Goal: Task Accomplishment & Management: Complete application form

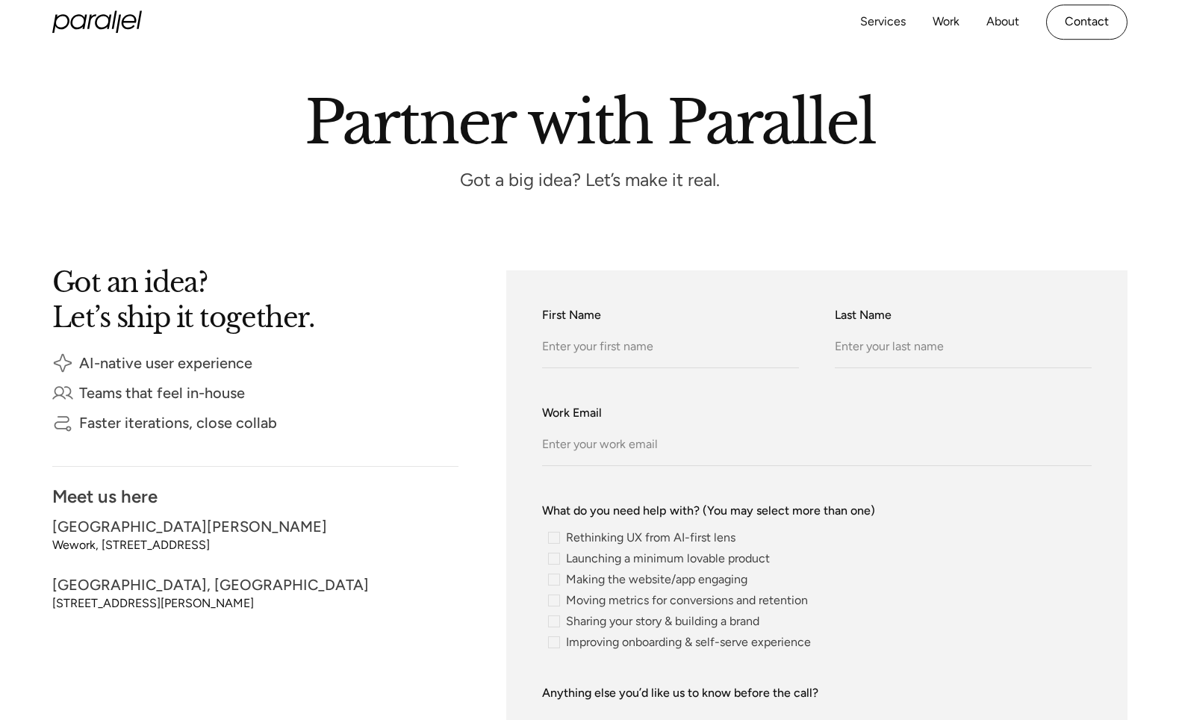
scroll to position [140, 0]
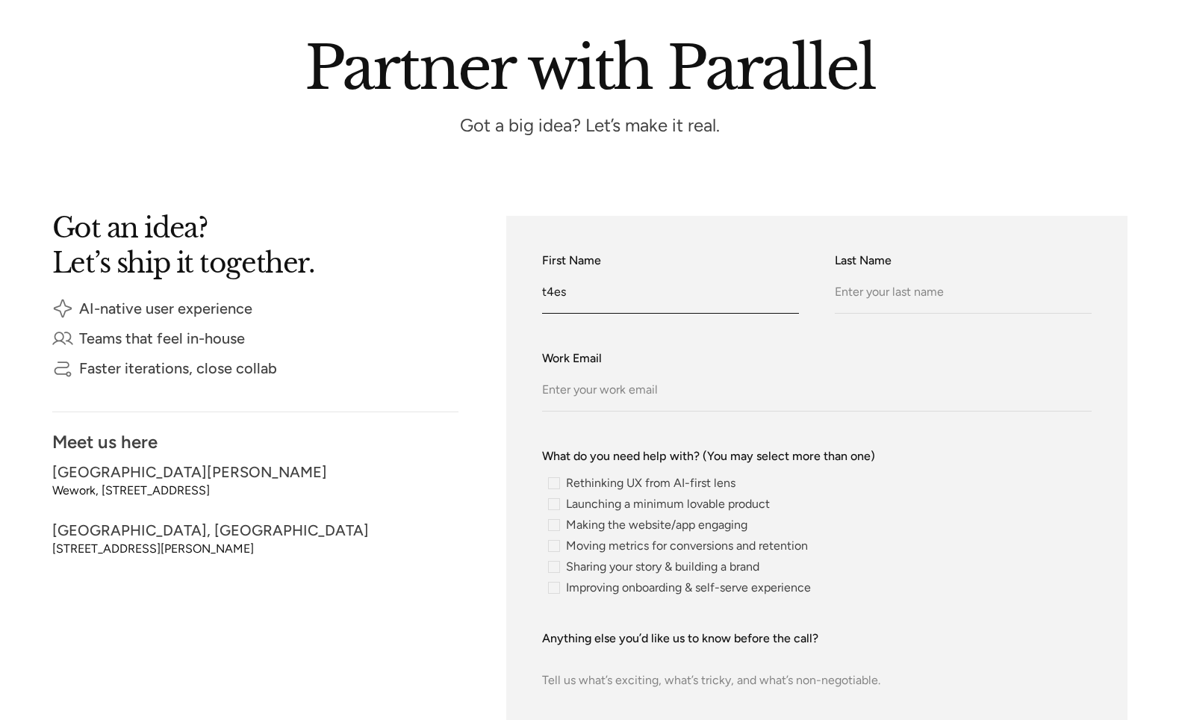
click at [655, 292] on input "t4es" at bounding box center [670, 292] width 257 height 41
type input "Test"
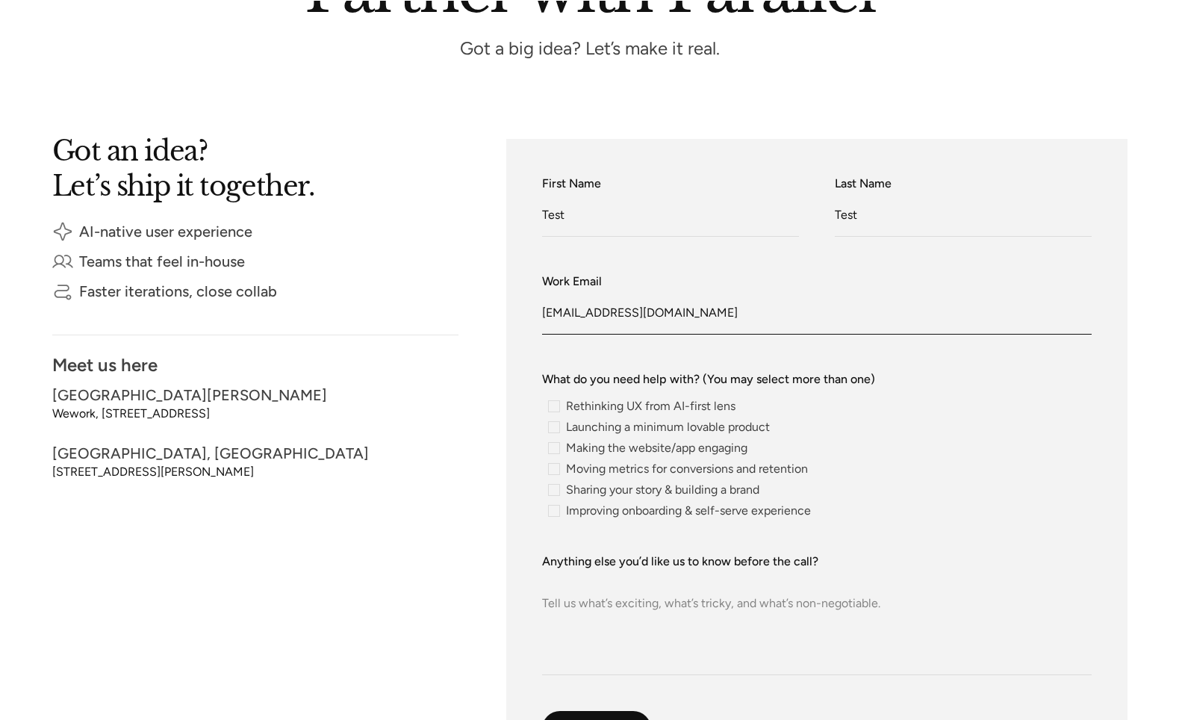
scroll to position [266, 0]
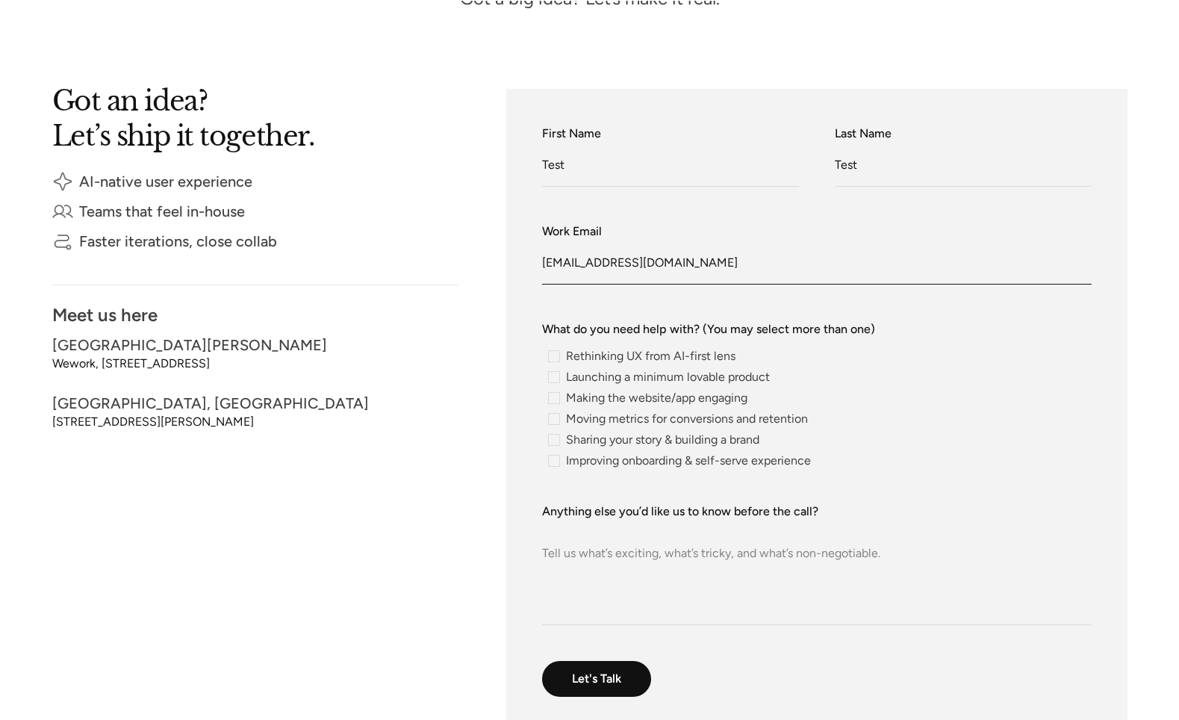
type input "Test@test.com"
click at [614, 537] on textarea "Anything else you’d like us to know before the call?" at bounding box center [816, 572] width 549 height 105
paste textarea "https://parallelhq.webflow.io/contact"
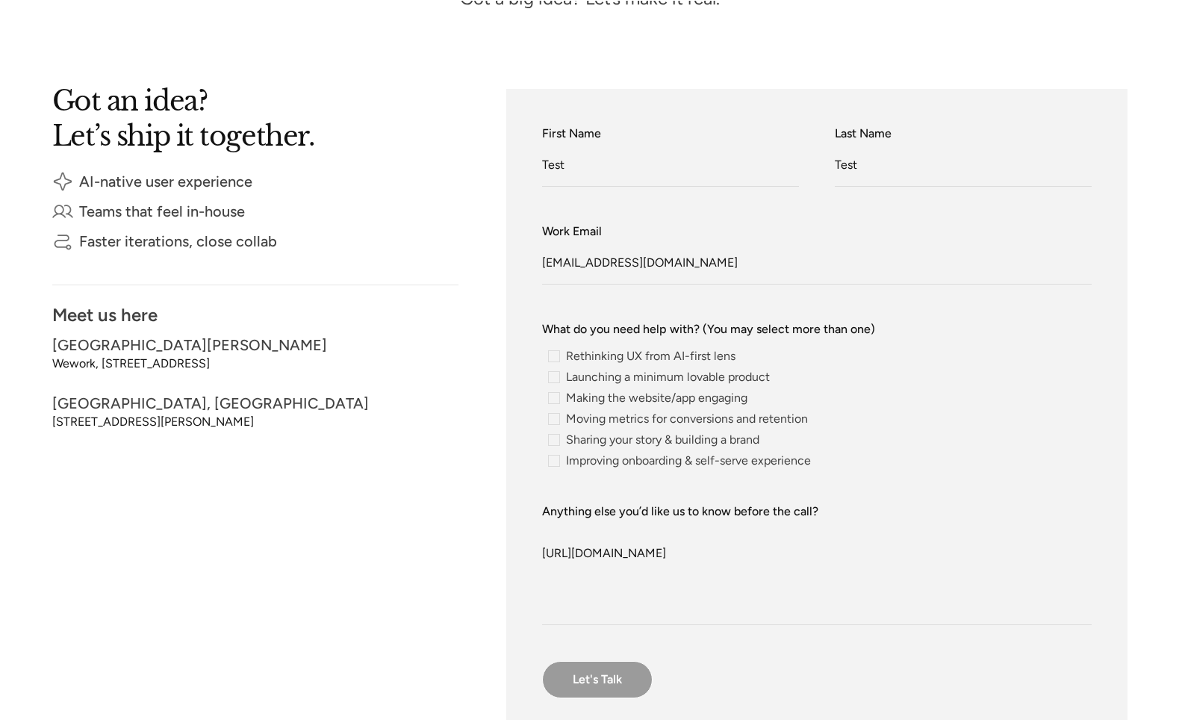
type textarea "https://parallelhq.webflow.io/contact"
click at [608, 686] on input "Let's Talk" at bounding box center [597, 679] width 110 height 37
click at [626, 354] on div "contact-form" at bounding box center [641, 356] width 199 height 12
click at [552, 354] on input "Rethinking UX from AI-first lens" at bounding box center [547, 357] width 10 height 10
radio input "true"
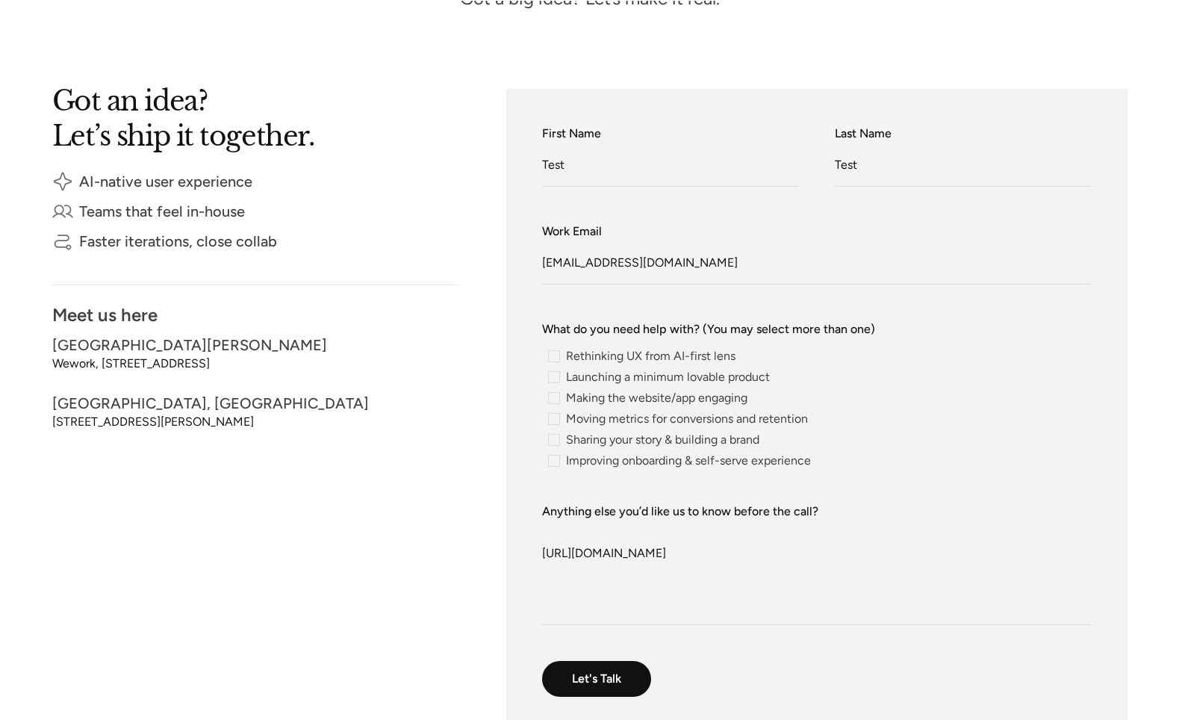
click at [626, 354] on div "contact-form" at bounding box center [641, 356] width 199 height 12
click at [552, 354] on input "Rethinking UX from AI-first lens" at bounding box center [547, 357] width 10 height 10
click at [611, 372] on div "contact-form" at bounding box center [659, 377] width 234 height 12
click at [552, 372] on input "Launching a minimum lovable product" at bounding box center [547, 377] width 10 height 10
radio input "true"
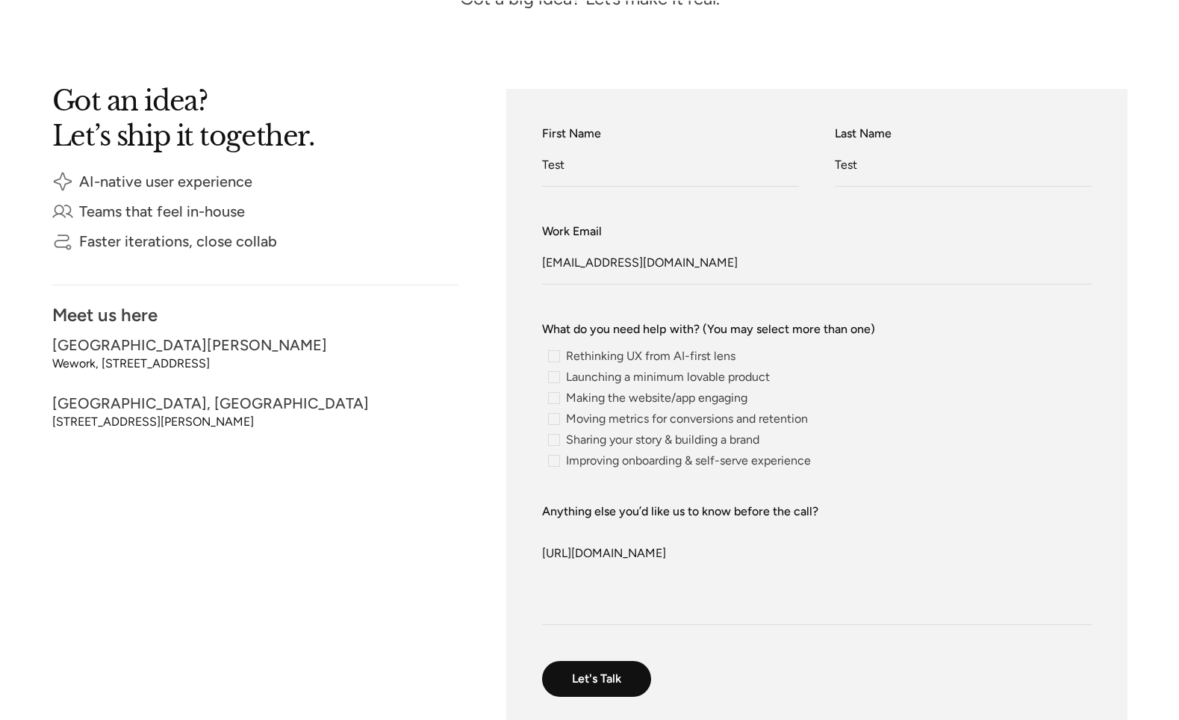
click at [602, 378] on div "contact-form" at bounding box center [659, 377] width 234 height 12
click at [552, 378] on input "Launching a minimum lovable product" at bounding box center [547, 377] width 10 height 10
click at [569, 376] on div "contact-form" at bounding box center [659, 377] width 234 height 12
click at [552, 376] on input "Launching a minimum lovable product" at bounding box center [547, 377] width 10 height 10
click at [554, 376] on div "contact-form" at bounding box center [659, 377] width 234 height 12
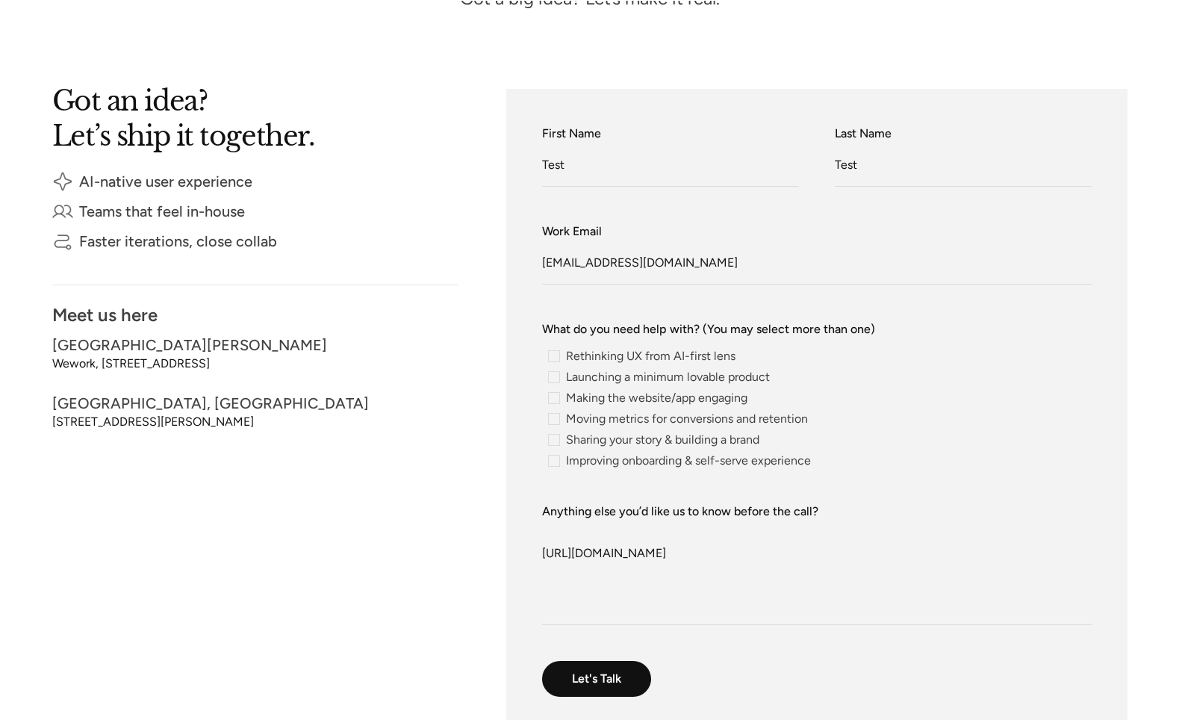
click at [552, 376] on input "Launching a minimum lovable product" at bounding box center [547, 377] width 10 height 10
click at [573, 400] on div "contact-form" at bounding box center [647, 398] width 211 height 12
click at [552, 400] on input "Making the website/app engaging" at bounding box center [547, 398] width 10 height 10
radio input "true"
click at [581, 421] on div "contact-form" at bounding box center [678, 419] width 272 height 12
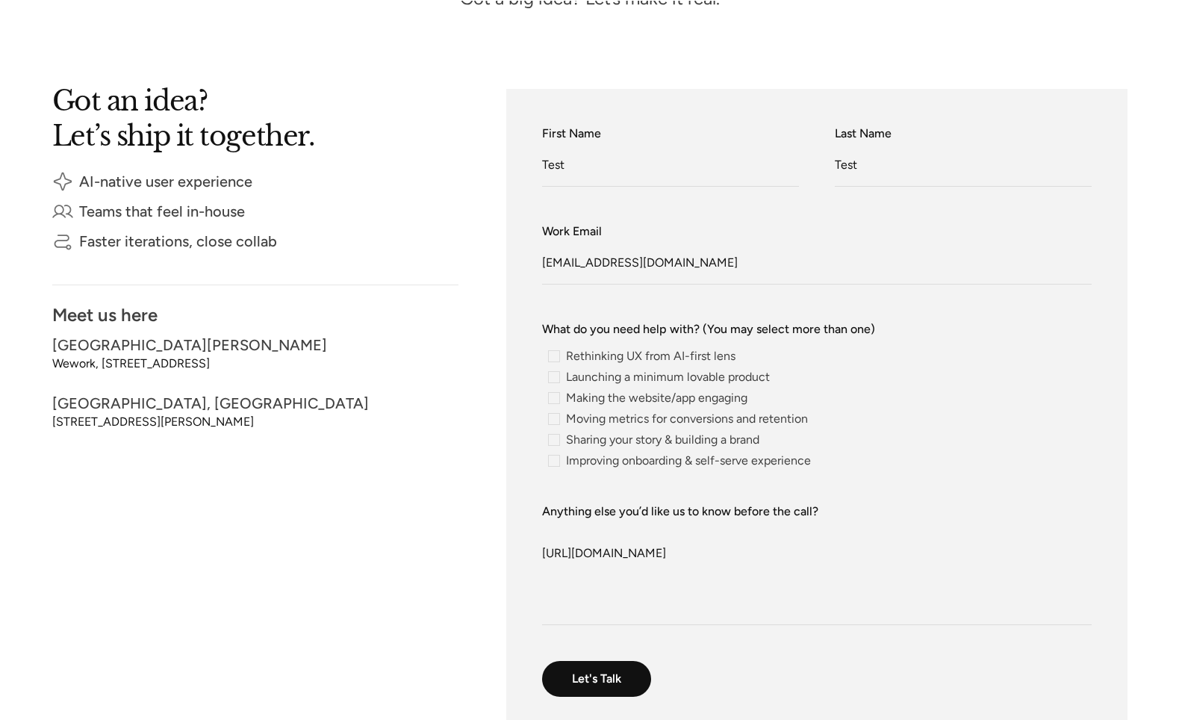
click at [552, 421] on input "Moving metrics for conversions and retention" at bounding box center [547, 419] width 10 height 10
radio input "true"
click at [586, 440] on div "contact-form" at bounding box center [653, 440] width 223 height 12
click at [552, 440] on input "Sharing your story & building a brand" at bounding box center [547, 440] width 10 height 10
radio input "true"
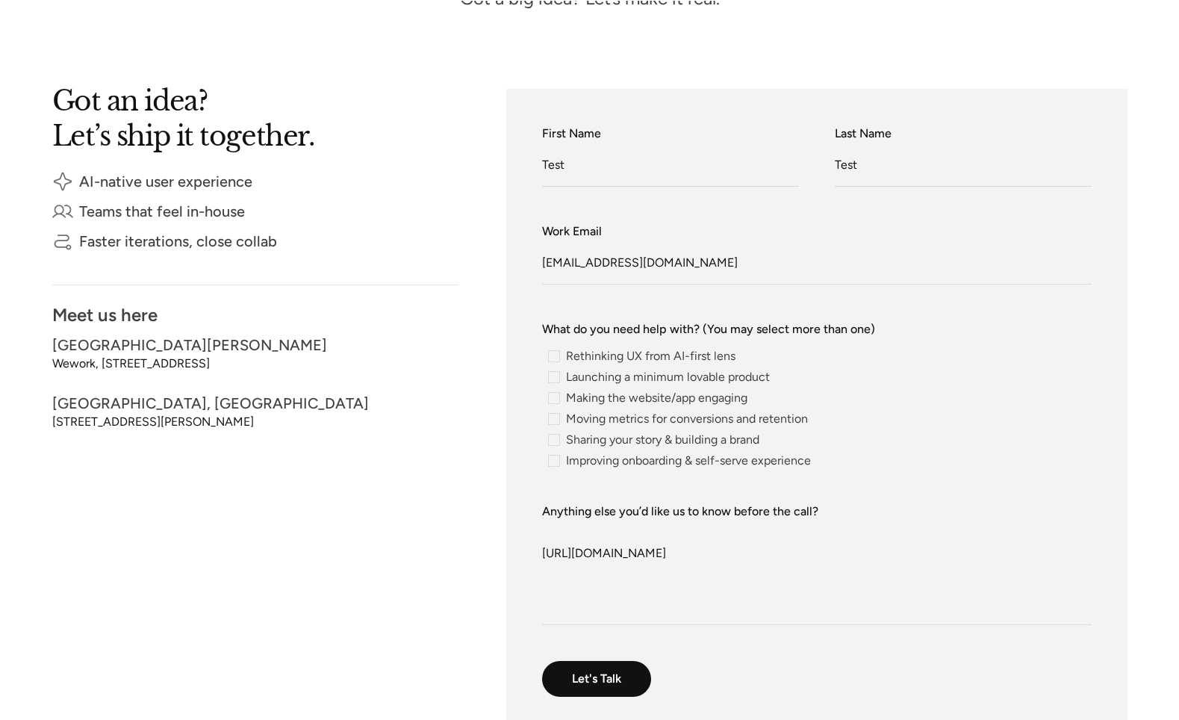
click at [587, 456] on span "Improving onboarding & self-serve experience" at bounding box center [688, 460] width 245 height 9
click at [552, 456] on input "Improving onboarding & self-serve experience" at bounding box center [547, 461] width 10 height 10
radio input "true"
click at [587, 360] on div "contact-form" at bounding box center [641, 356] width 199 height 12
click at [552, 360] on input "Rethinking UX from AI-first lens" at bounding box center [547, 357] width 10 height 10
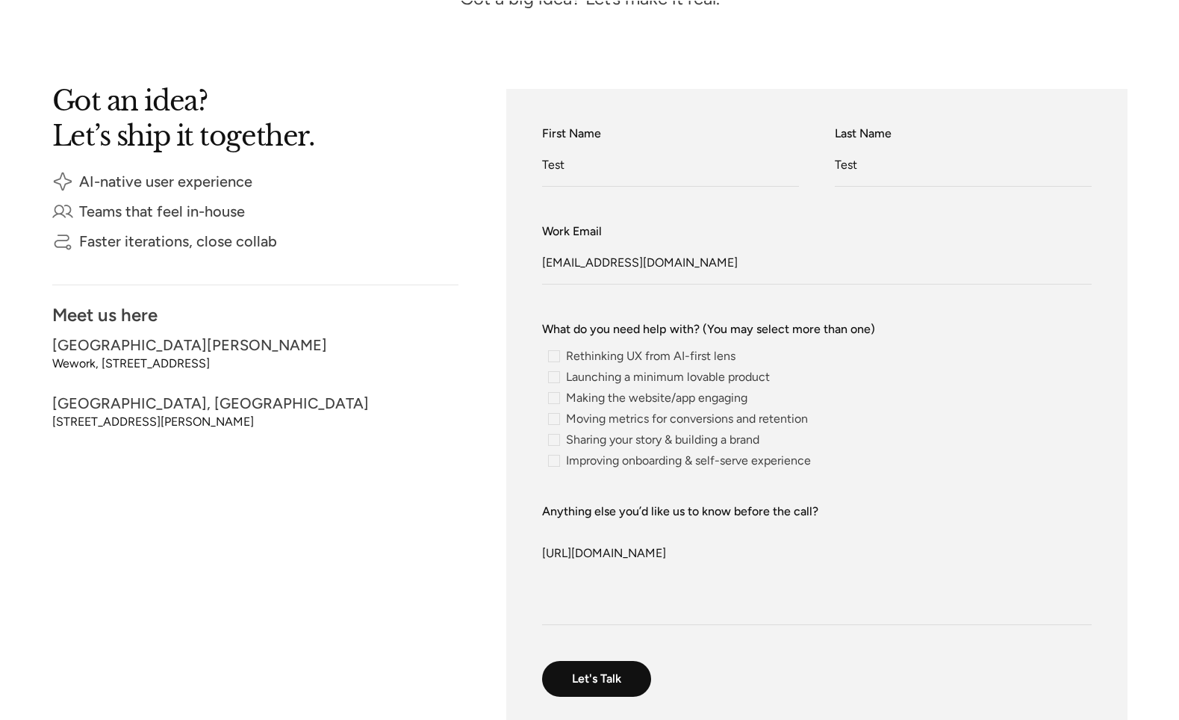
radio input "true"
click at [555, 356] on div "contact-form" at bounding box center [641, 356] width 199 height 12
click at [552, 356] on input "Rethinking UX from AI-first lens" at bounding box center [547, 357] width 10 height 10
click at [555, 379] on div "contact-form" at bounding box center [659, 377] width 234 height 12
click at [552, 379] on input "Launching a minimum lovable product" at bounding box center [547, 377] width 10 height 10
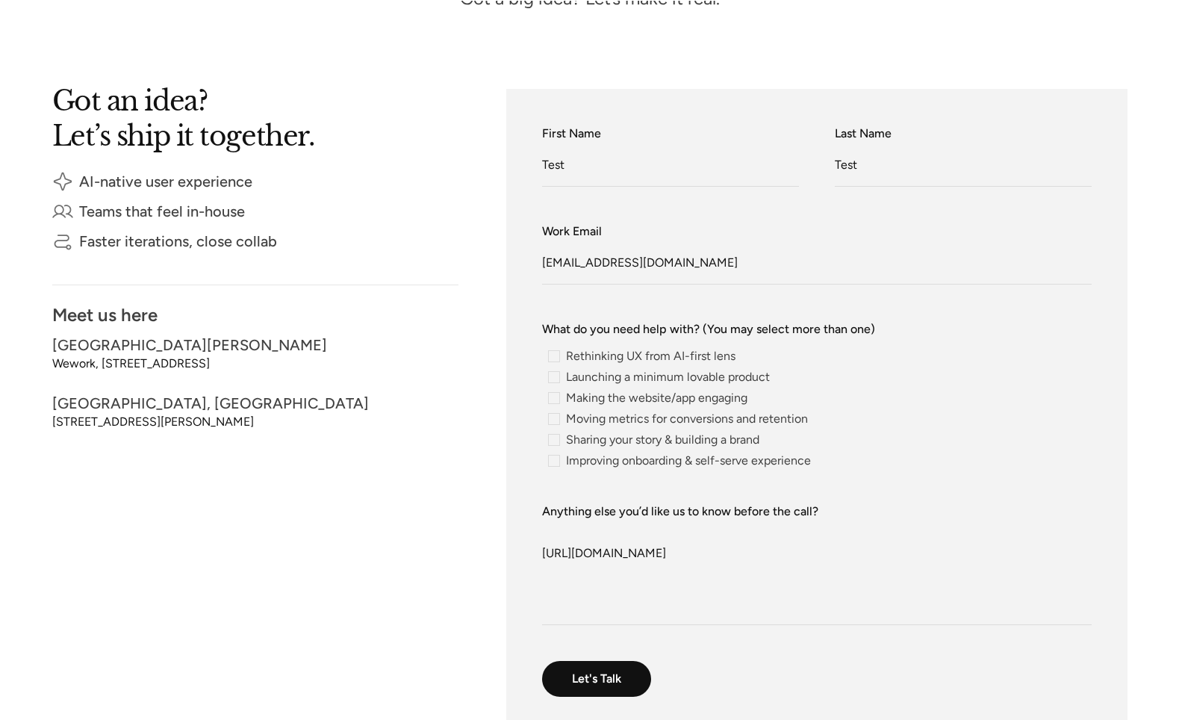
radio input "true"
click at [566, 400] on div "contact-form" at bounding box center [647, 398] width 211 height 12
click at [552, 400] on input "Making the website/app engaging" at bounding box center [547, 398] width 10 height 10
radio input "true"
click at [602, 690] on input "Let's Talk" at bounding box center [597, 679] width 110 height 37
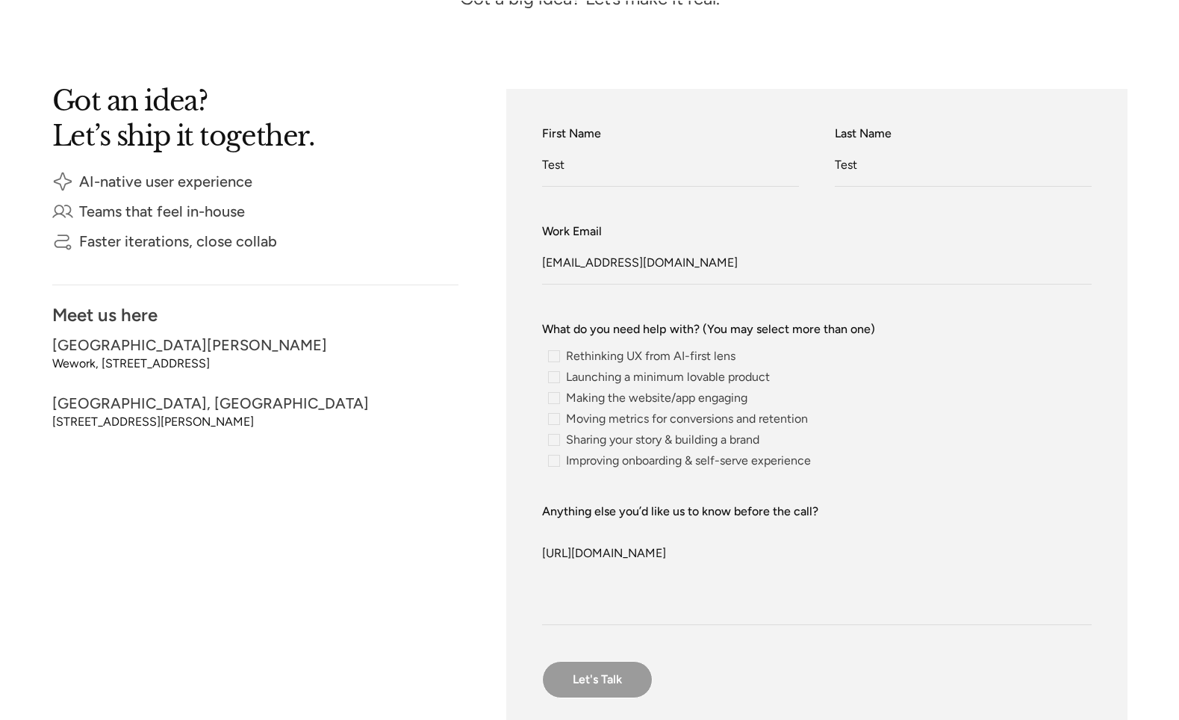
type input "Please wait..."
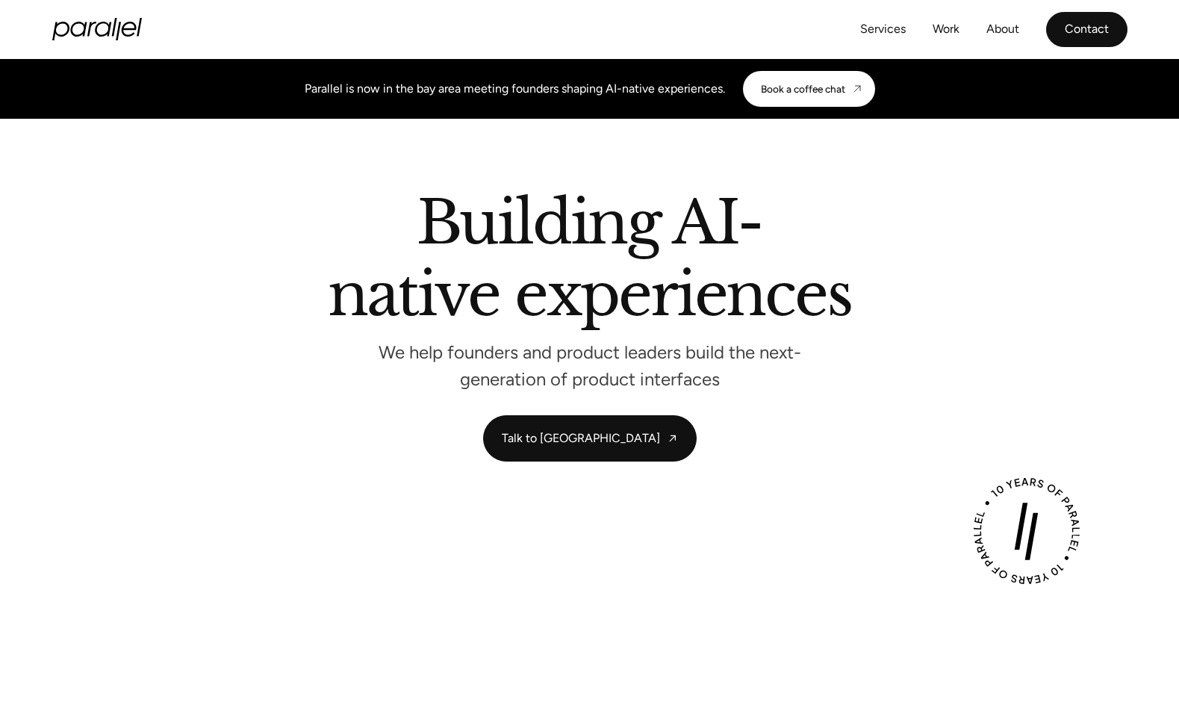
click at [1059, 31] on link "Contact" at bounding box center [1086, 29] width 81 height 35
click at [1061, 33] on link "Contact" at bounding box center [1086, 29] width 81 height 35
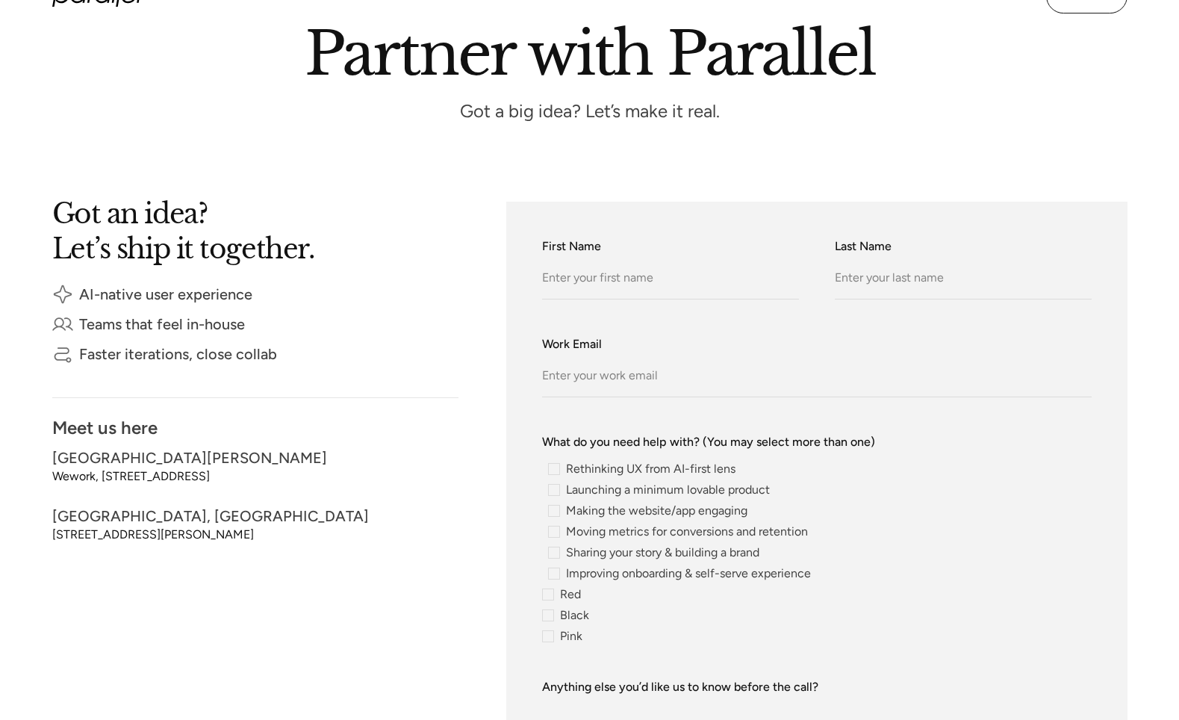
scroll to position [157, 0]
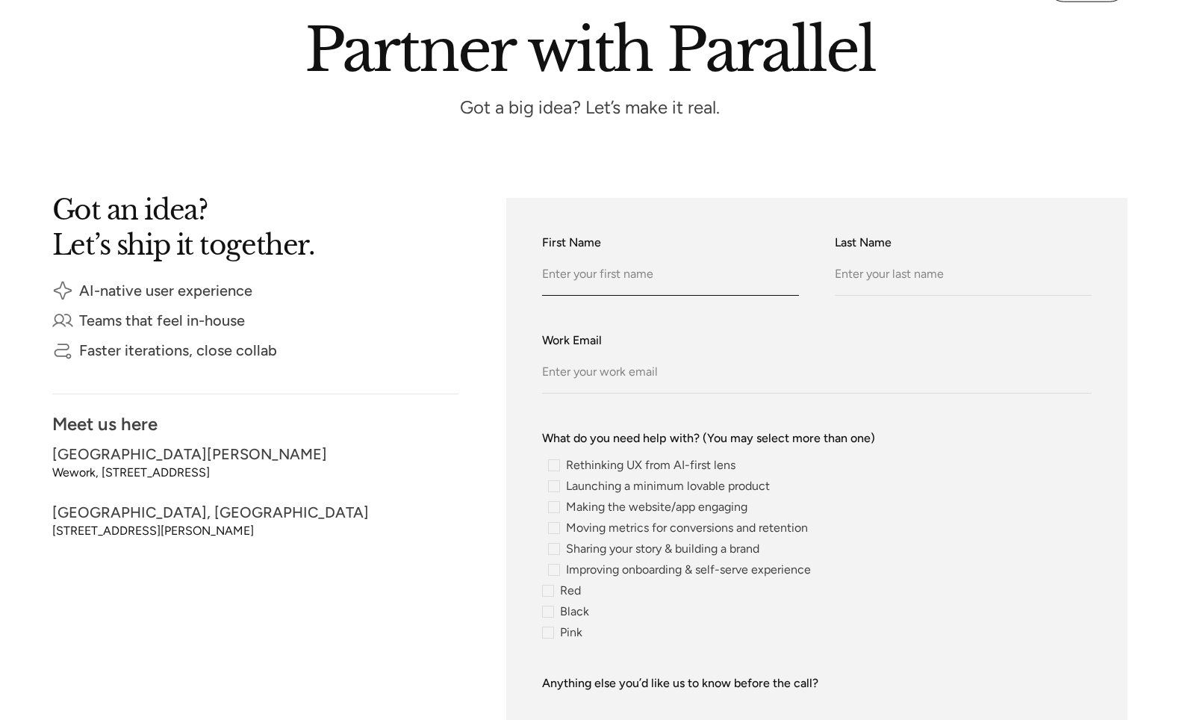
click at [637, 274] on input "First Name" at bounding box center [670, 275] width 257 height 41
type input "Test"
type input "test"
click at [755, 400] on form "First Name Test Last Name test Work Email What do you need help with? (You may …" at bounding box center [816, 569] width 549 height 670
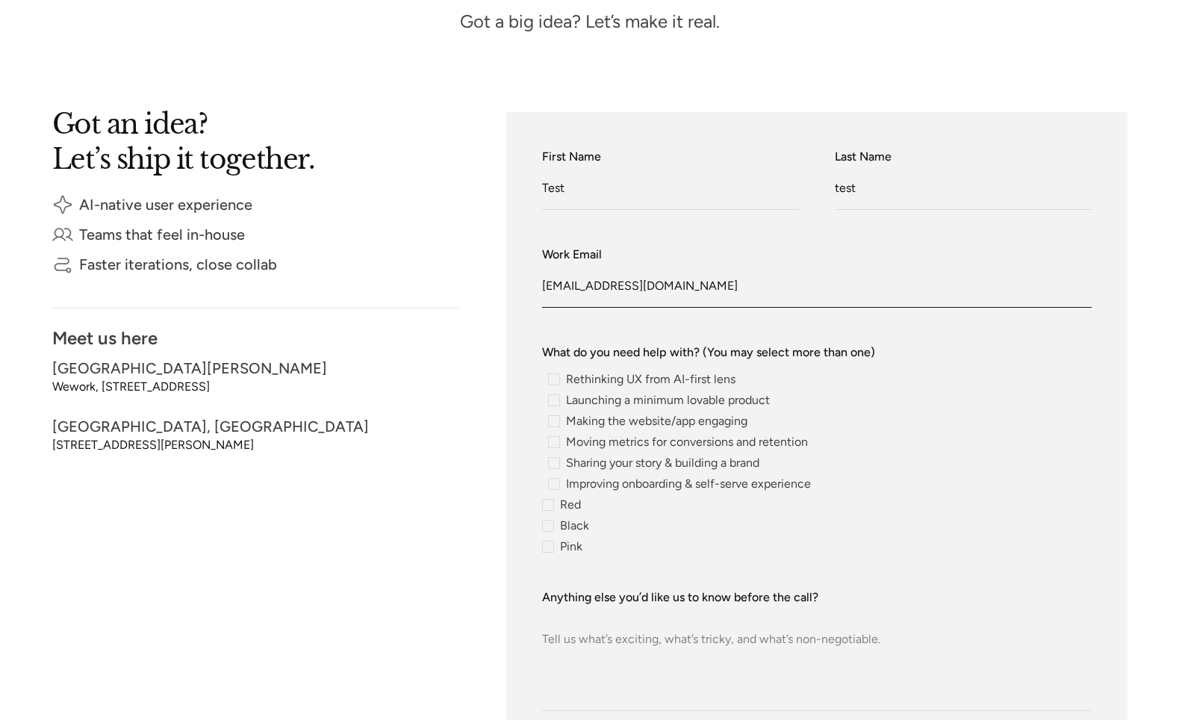
scroll to position [286, 0]
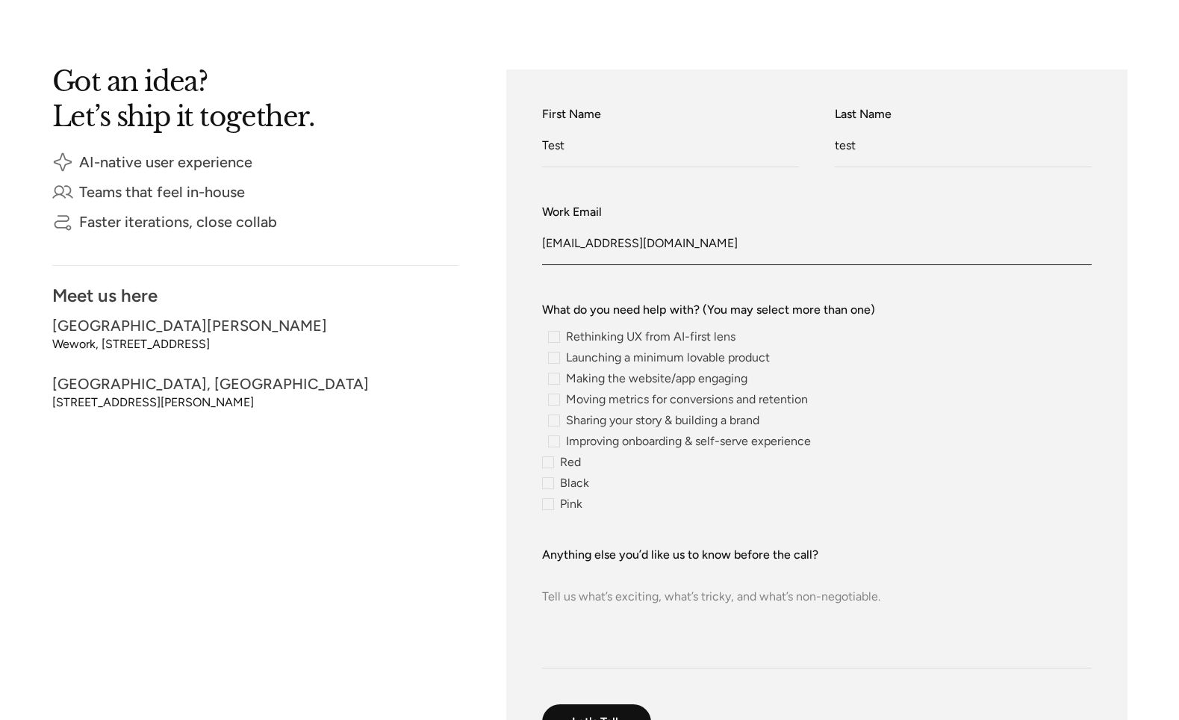
type input "test@test.com"
click at [601, 404] on span "Moving metrics for conversions and retention" at bounding box center [687, 399] width 242 height 9
click at [552, 405] on input "Moving metrics for conversions and retention" at bounding box center [547, 400] width 10 height 10
radio input "true"
click at [602, 399] on div "contact-form" at bounding box center [678, 399] width 272 height 12
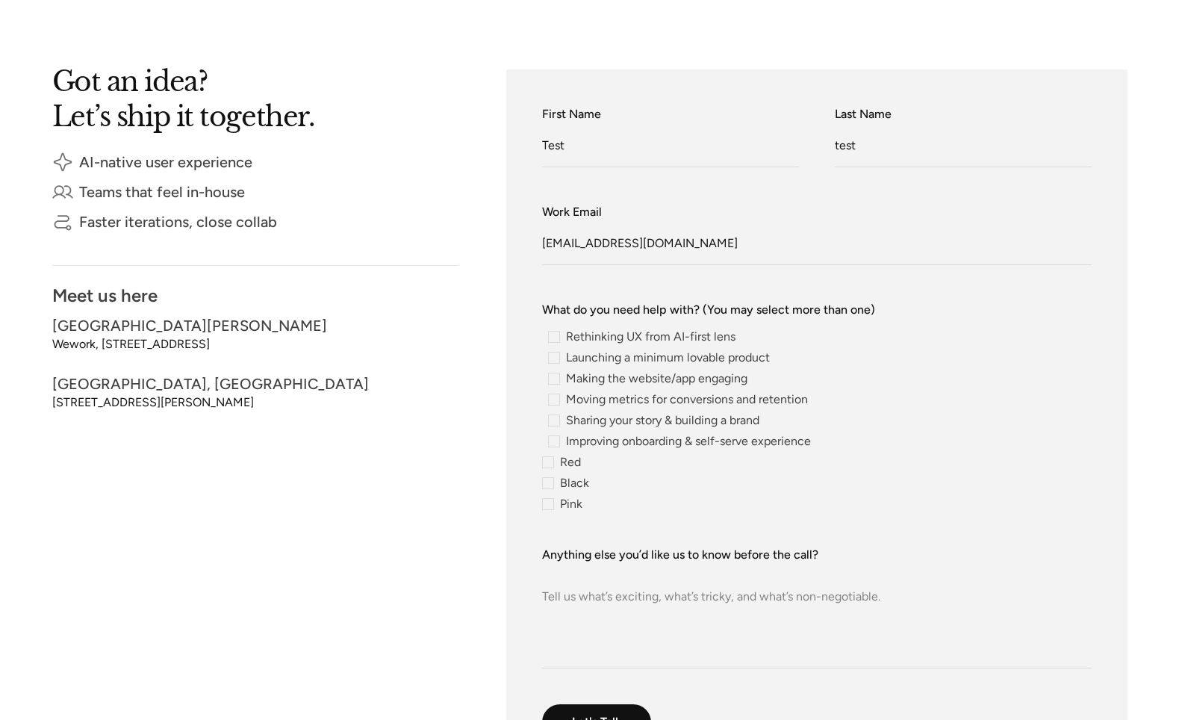
click at [552, 399] on input "Moving metrics for conversions and retention" at bounding box center [547, 400] width 10 height 10
click at [569, 458] on input "Red" at bounding box center [561, 462] width 39 height 12
radio input "true"
click at [569, 458] on input "Red" at bounding box center [561, 462] width 39 height 12
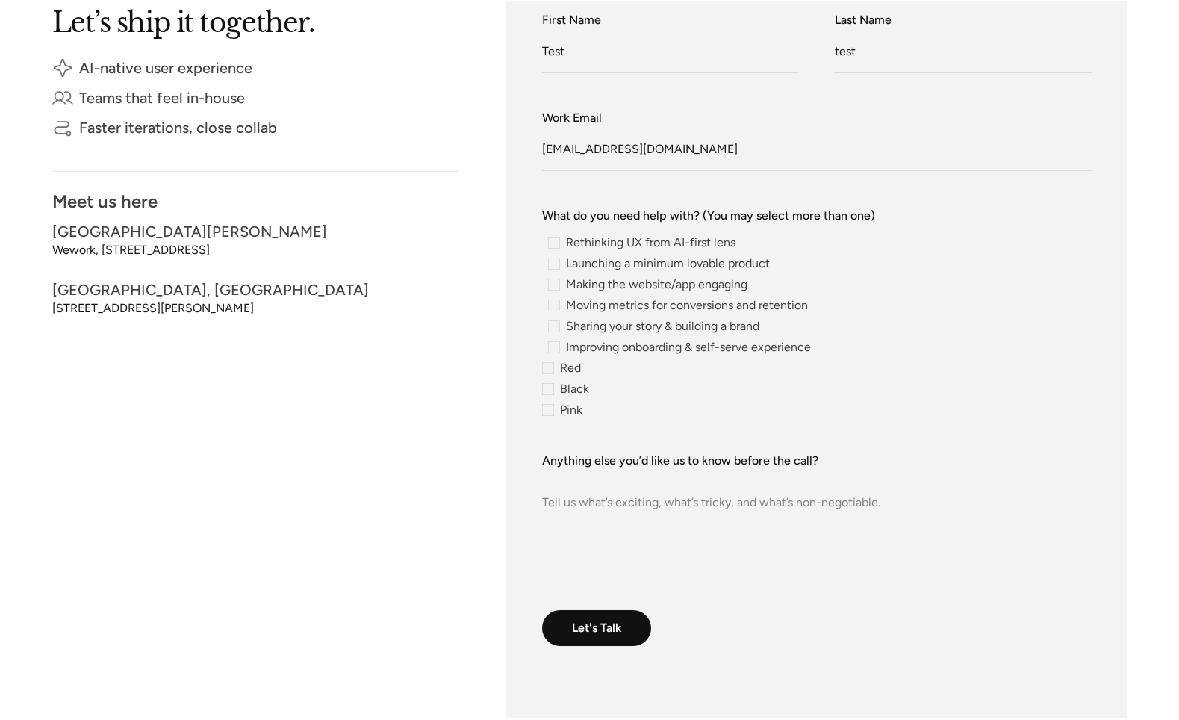
scroll to position [389, 0]
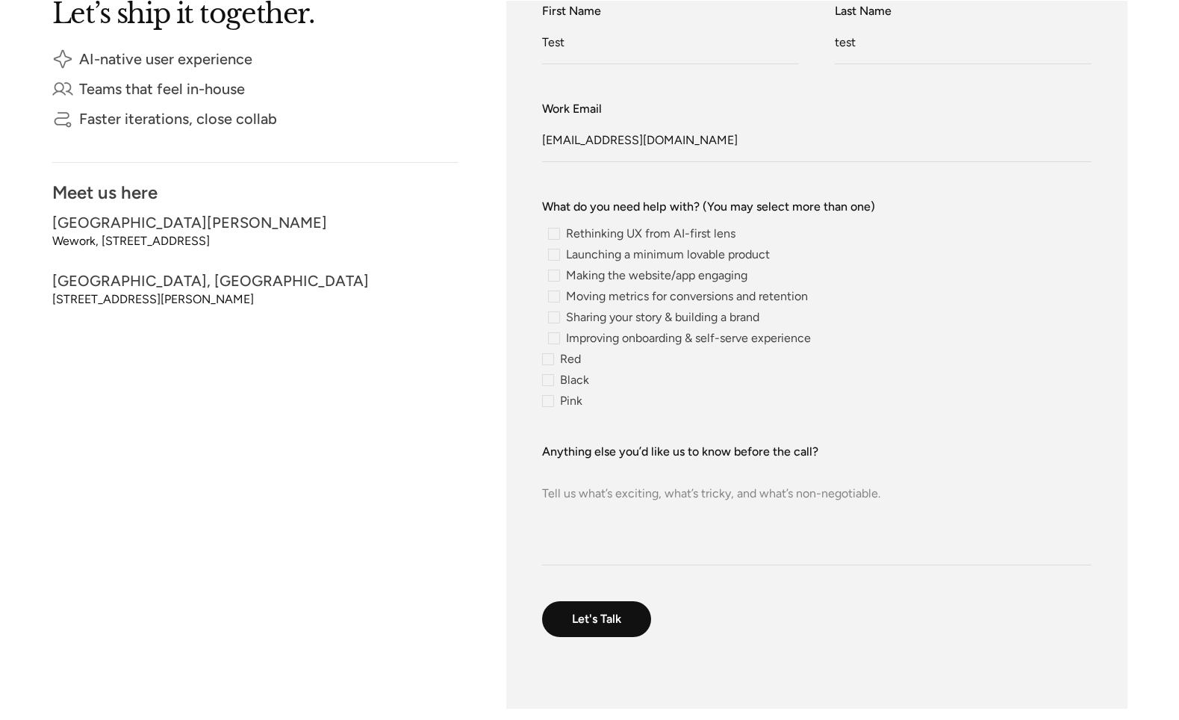
click at [629, 501] on textarea "Anything else you’d like us to know before the call?" at bounding box center [816, 513] width 549 height 105
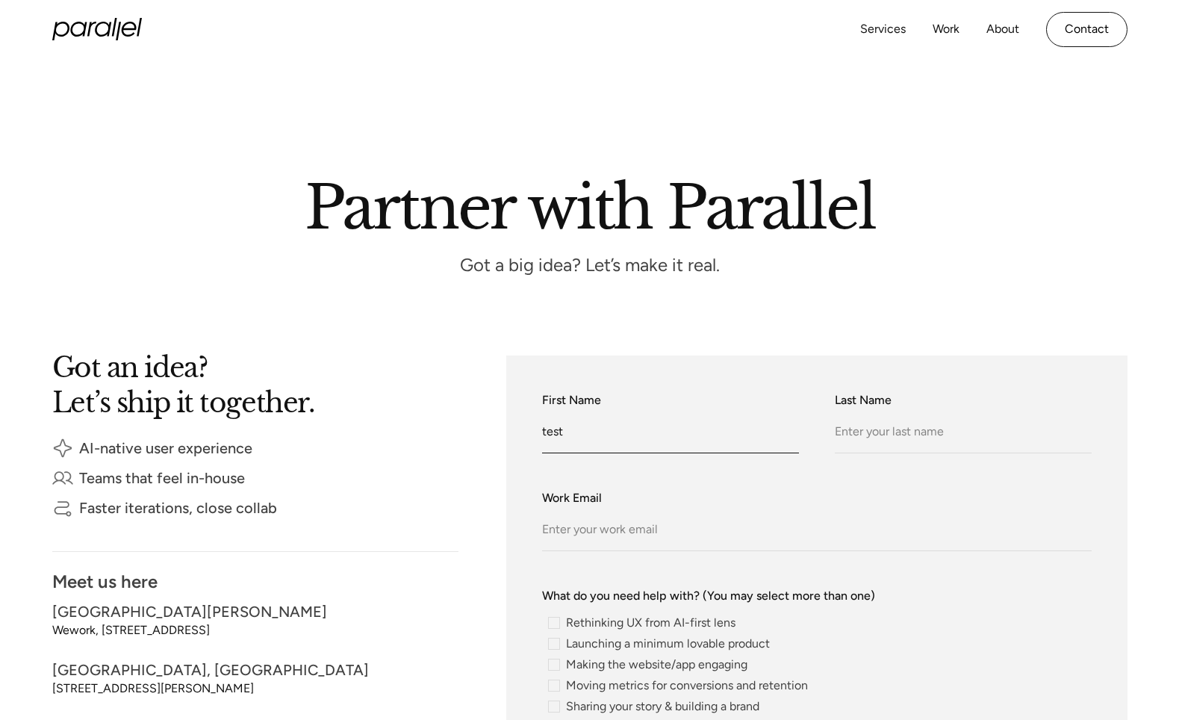
type input "test"
click at [593, 527] on input "test2TEST@TEST.com" at bounding box center [816, 530] width 549 height 41
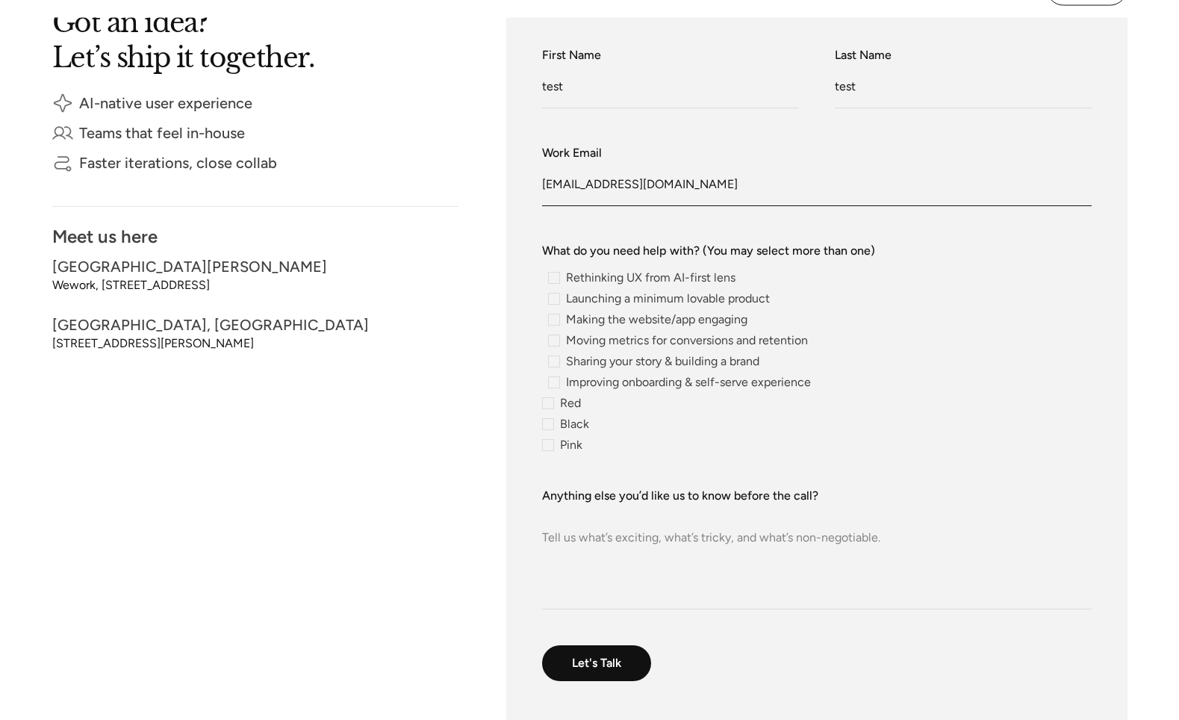
scroll to position [367, 0]
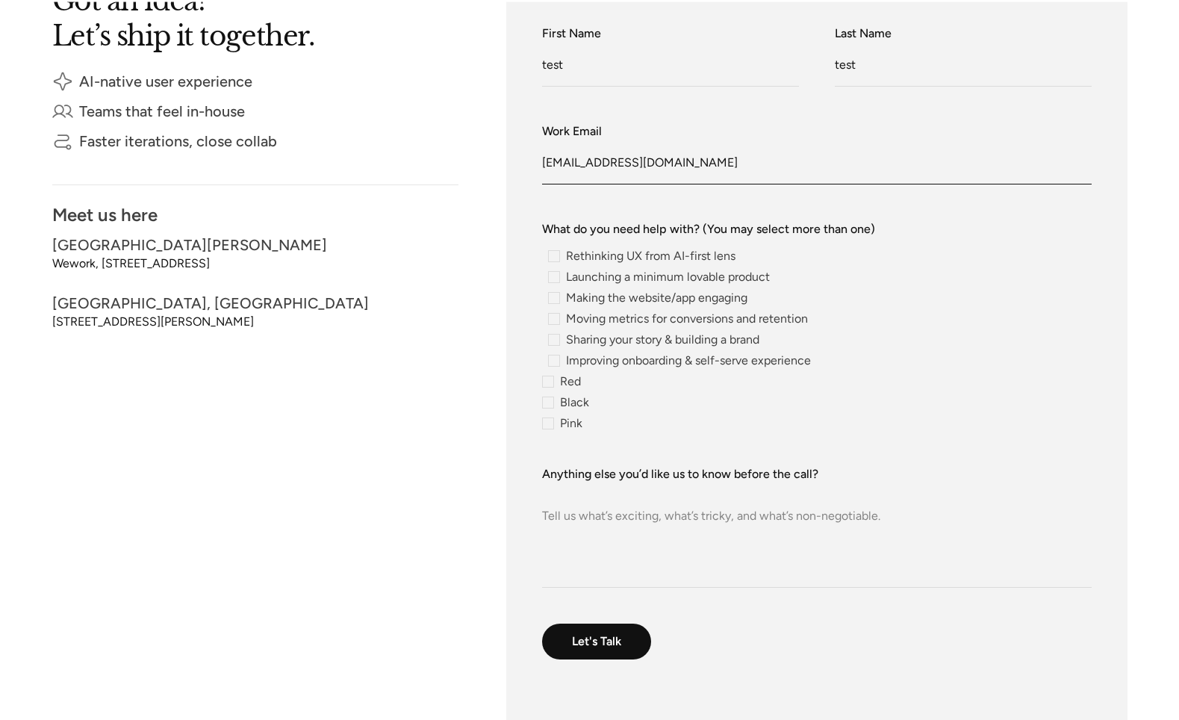
type input "test@TEST.com"
click at [555, 539] on textarea "Anything else you’d like us to know before the call?" at bounding box center [816, 535] width 549 height 105
paste textarea "Lorem ipsum dolor sit amet, consectetur adipiscing elit, sed do eiusmod tempor …"
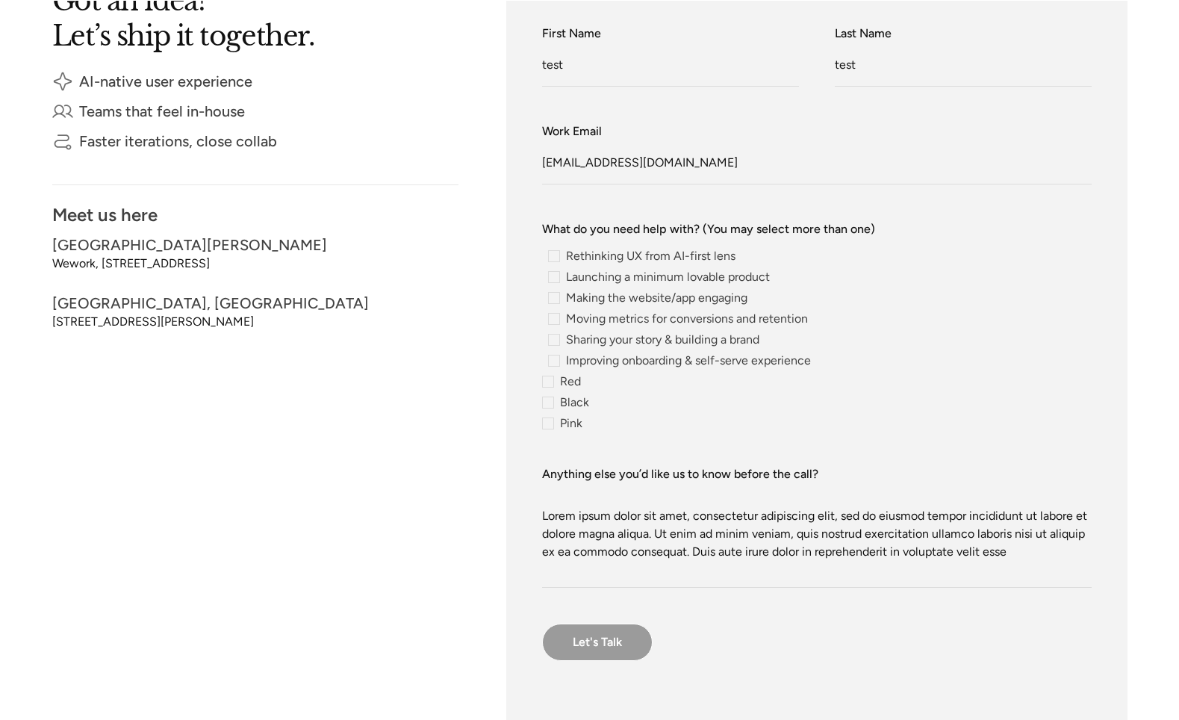
type textarea "Lorem ipsum dolor sit amet, consectetur adipiscing elit, sed do eiusmod tempor …"
click at [608, 634] on input "Let's Talk" at bounding box center [597, 641] width 110 height 37
click at [608, 278] on div "contact-form" at bounding box center [659, 277] width 234 height 12
click at [552, 278] on input "Launching a minimum lovable product" at bounding box center [547, 277] width 10 height 10
radio input "true"
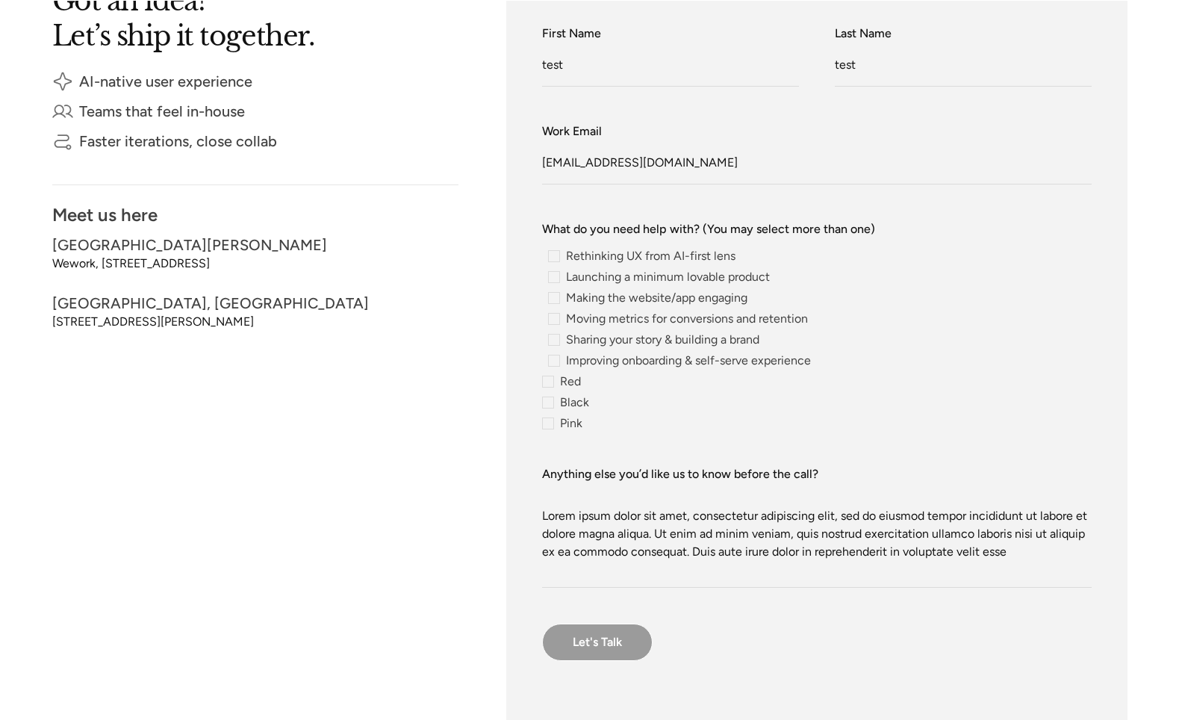
click at [587, 634] on input "Let's Talk" at bounding box center [597, 641] width 110 height 37
type input "Please wait..."
